Goal: Task Accomplishment & Management: Manage account settings

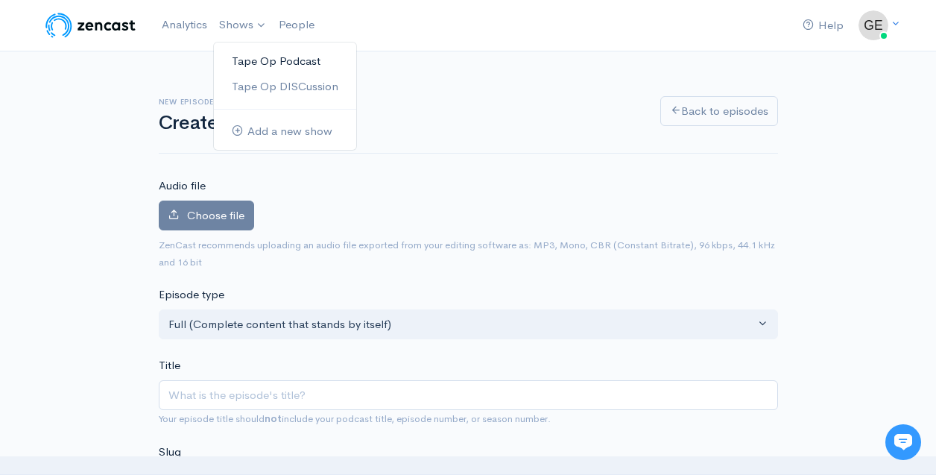
click at [255, 58] on link "Tape Op Podcast" at bounding box center [285, 61] width 142 height 26
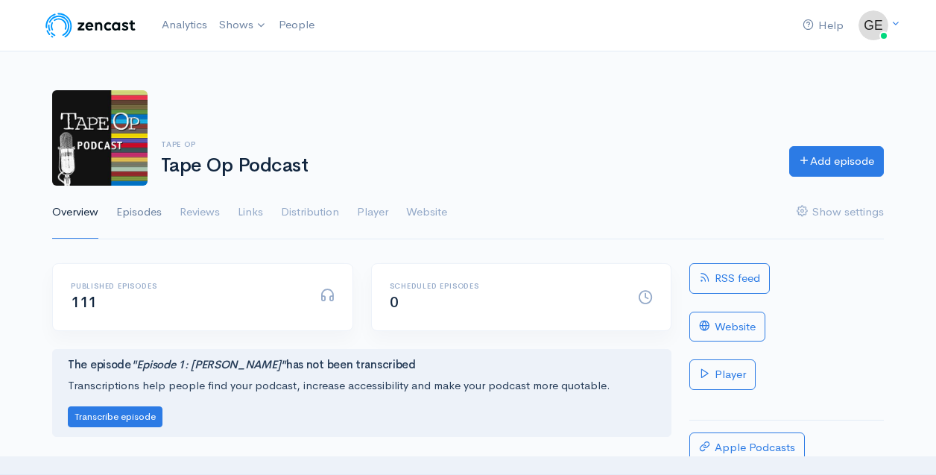
click at [150, 213] on link "Episodes" at bounding box center [138, 213] width 45 height 54
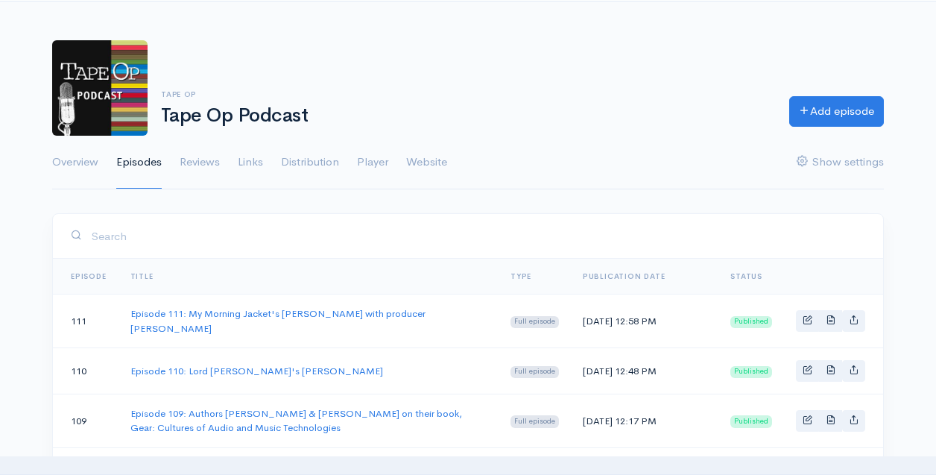
scroll to position [57, 0]
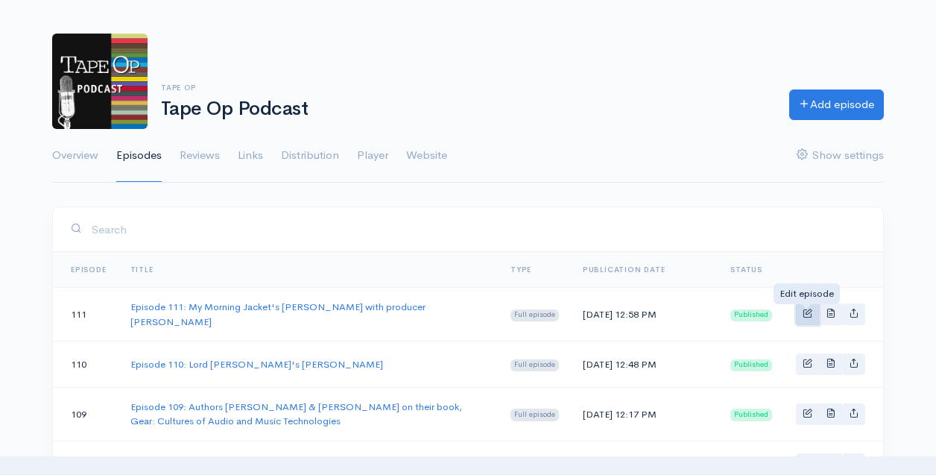
click at [807, 314] on span "Basic example" at bounding box center [807, 313] width 10 height 10
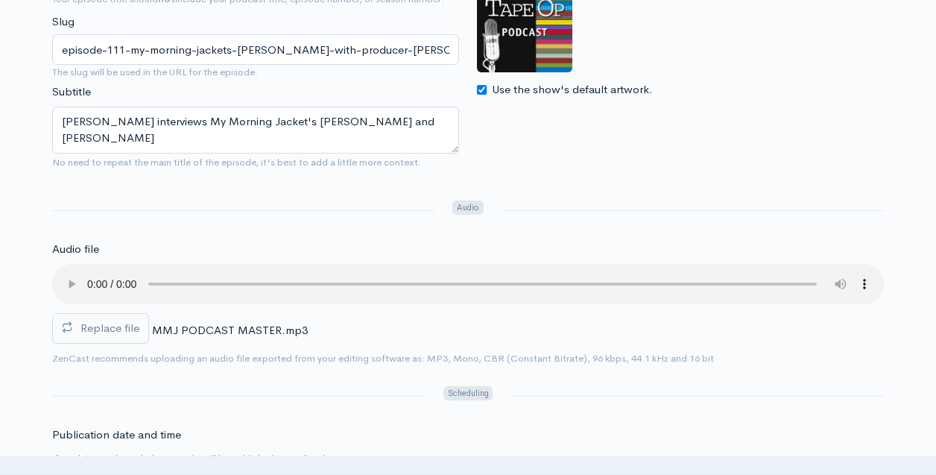
scroll to position [329, 0]
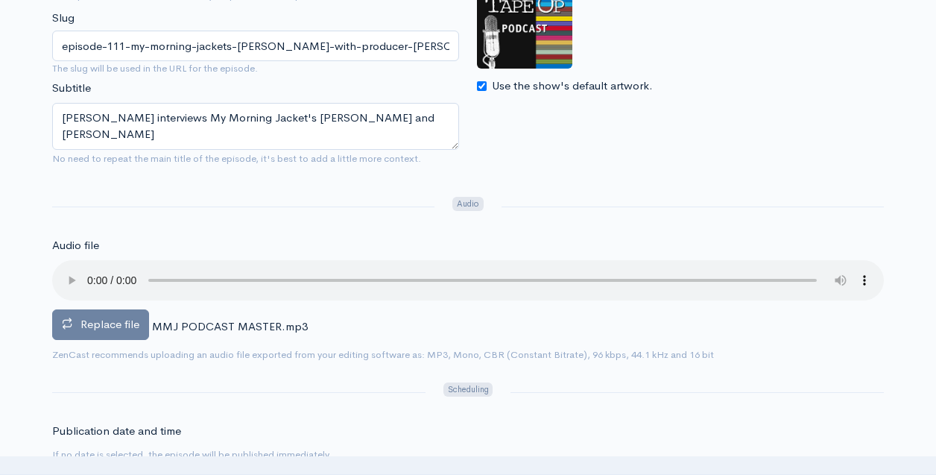
click at [111, 326] on span "Replace file" at bounding box center [109, 324] width 59 height 14
click at [0, 0] on input "Replace file" at bounding box center [0, 0] width 0 height 0
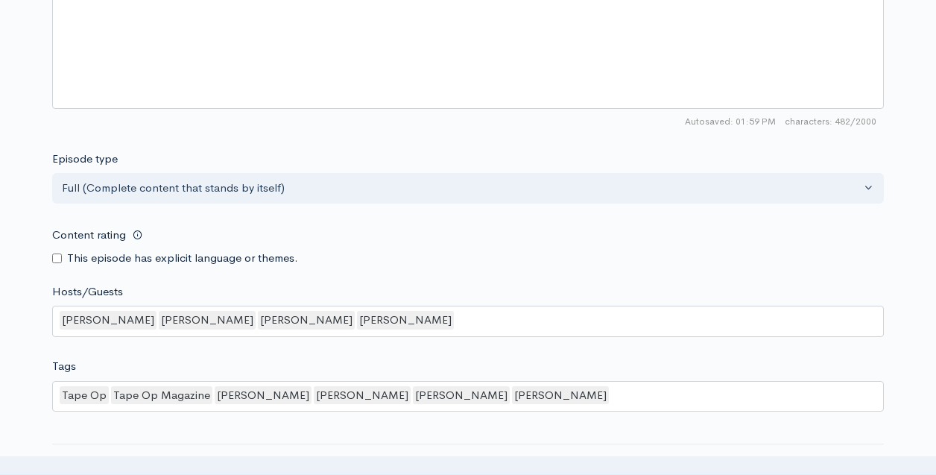
scroll to position [1397, 0]
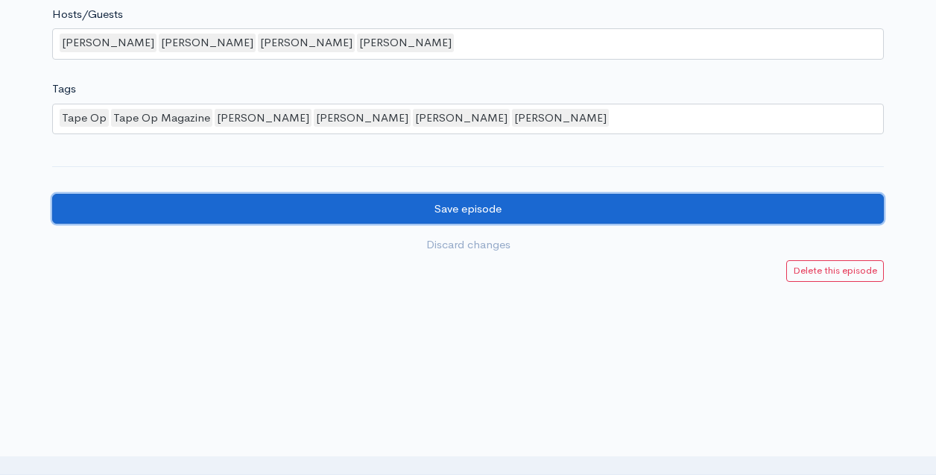
click at [465, 206] on input "Save episode" at bounding box center [467, 209] width 831 height 31
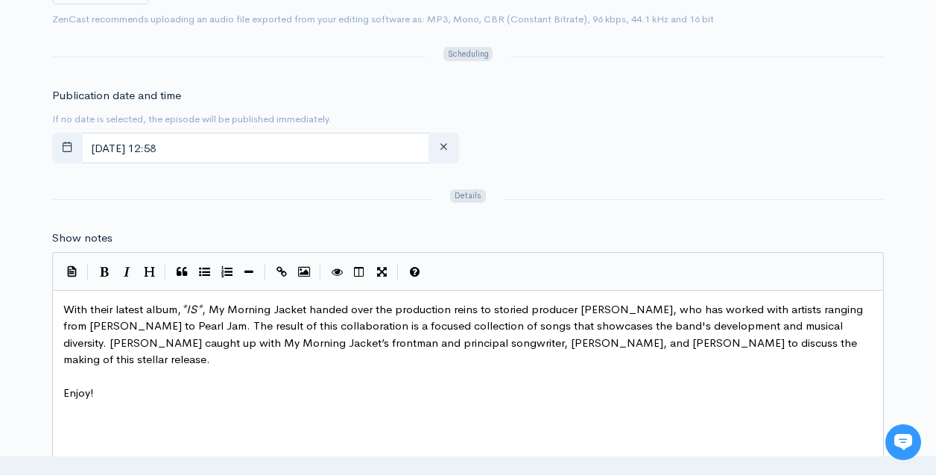
scroll to position [5, 0]
click at [197, 305] on span "IS" at bounding box center [191, 309] width 10 height 14
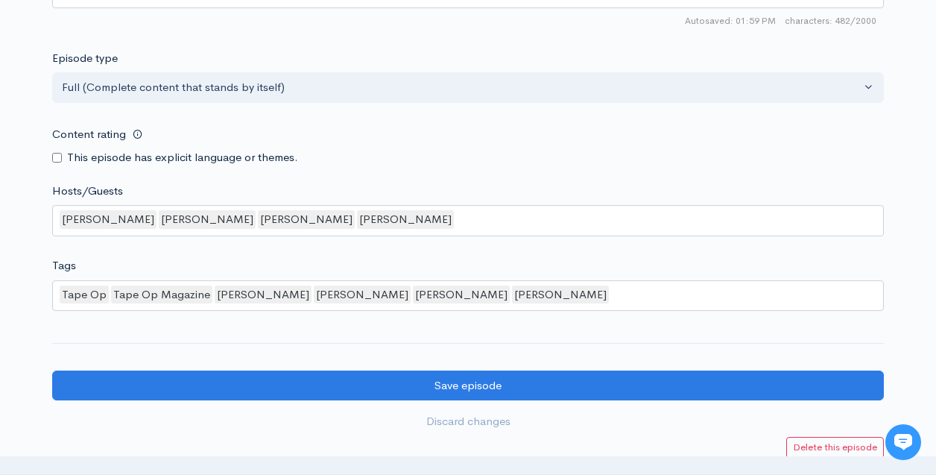
scroll to position [1363, 0]
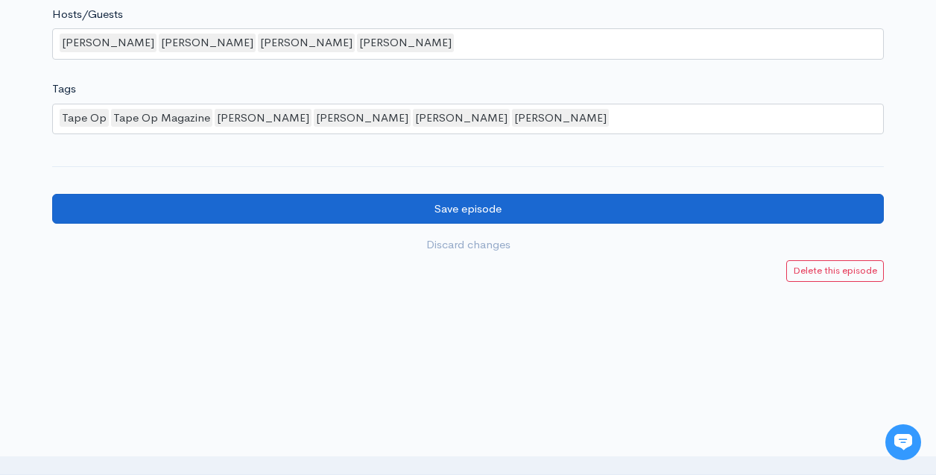
type textarea "is"
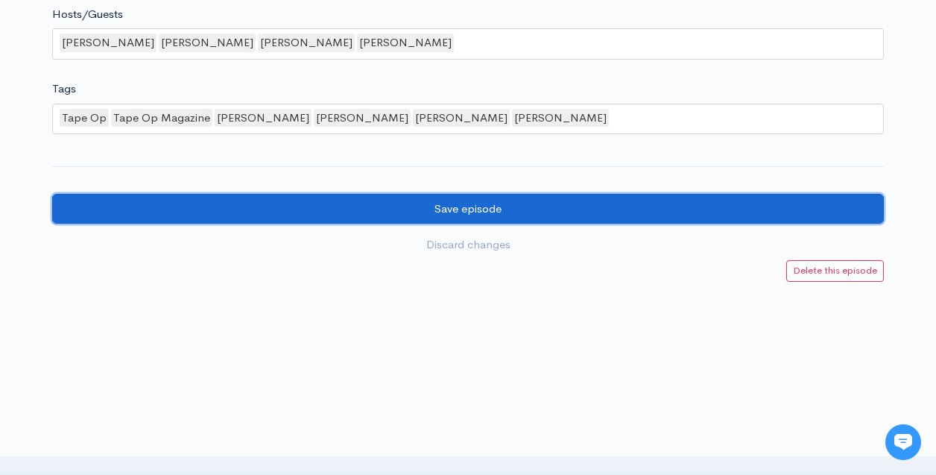
click at [482, 209] on input "Save episode" at bounding box center [467, 209] width 831 height 31
